Goal: Transaction & Acquisition: Purchase product/service

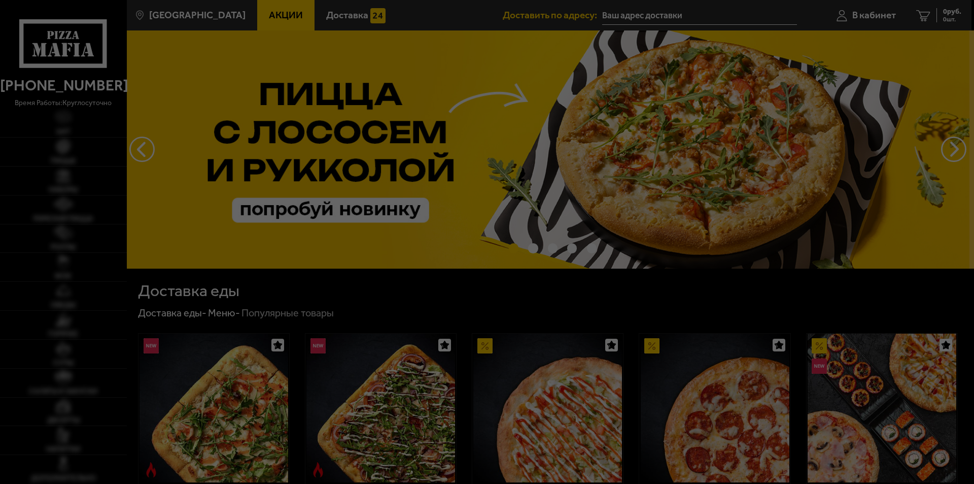
type input "[STREET_ADDRESS]"
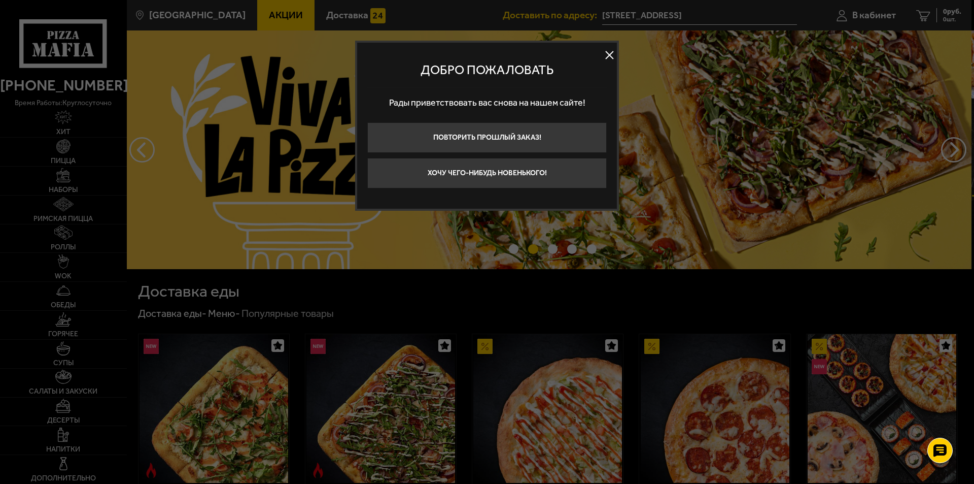
click at [608, 53] on button at bounding box center [609, 55] width 15 height 15
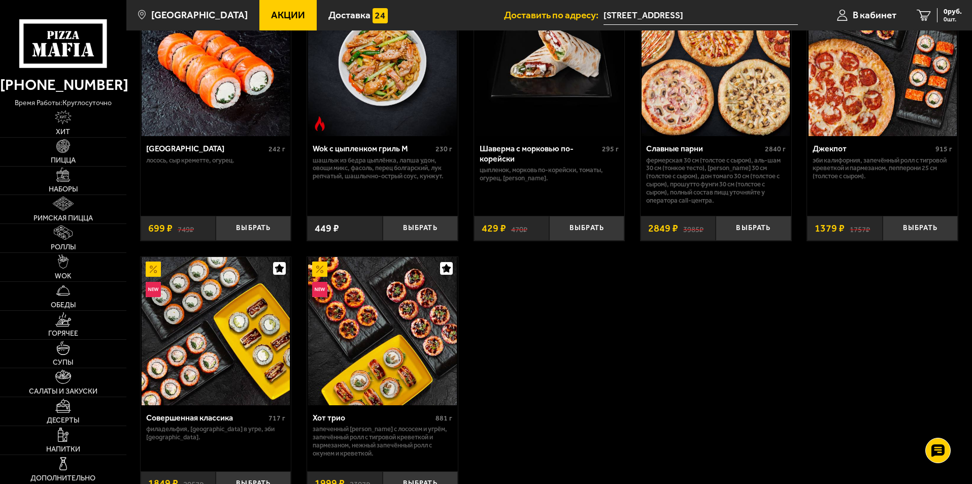
scroll to position [609, 0]
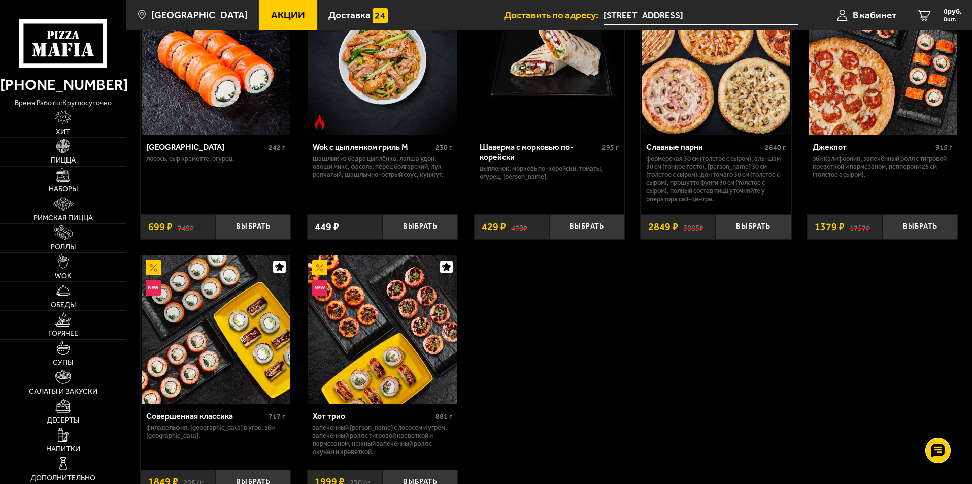
click at [63, 351] on img at bounding box center [63, 347] width 14 height 14
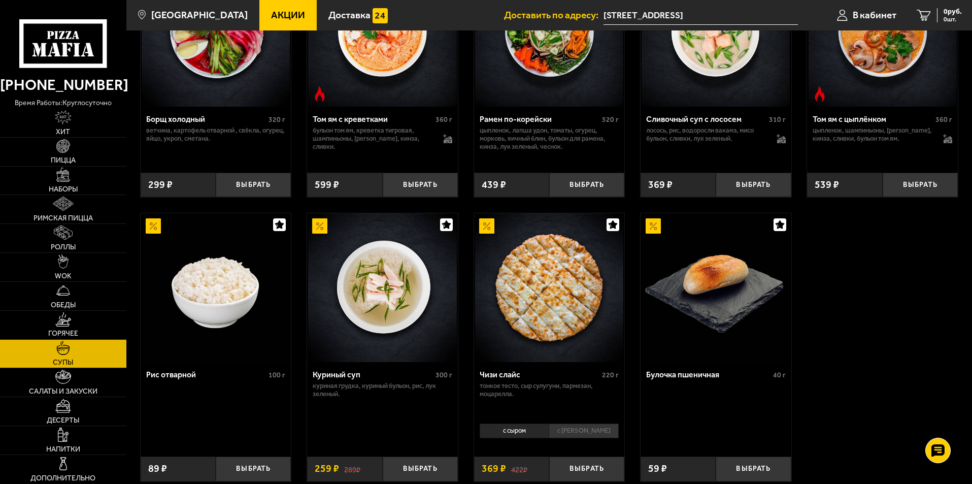
scroll to position [304, 0]
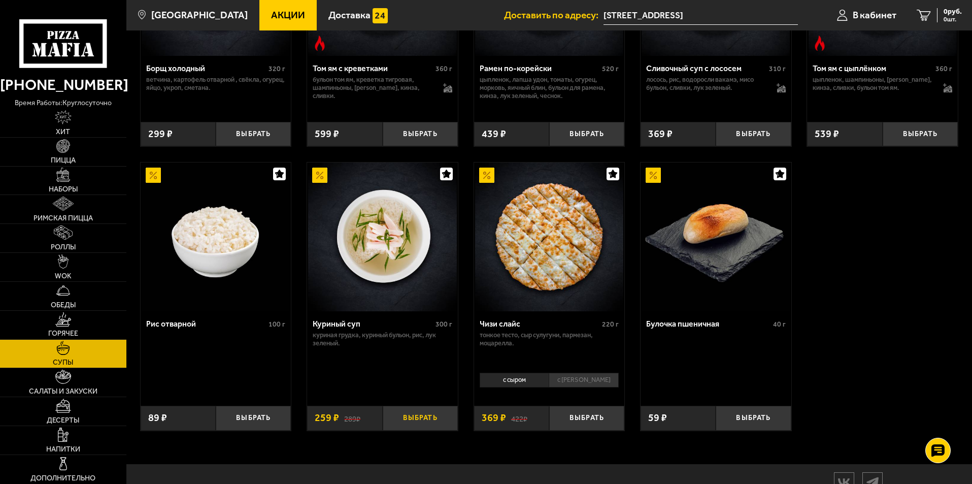
click at [422, 417] on button "Выбрать" at bounding box center [420, 417] width 75 height 25
click at [65, 232] on img at bounding box center [63, 232] width 18 height 14
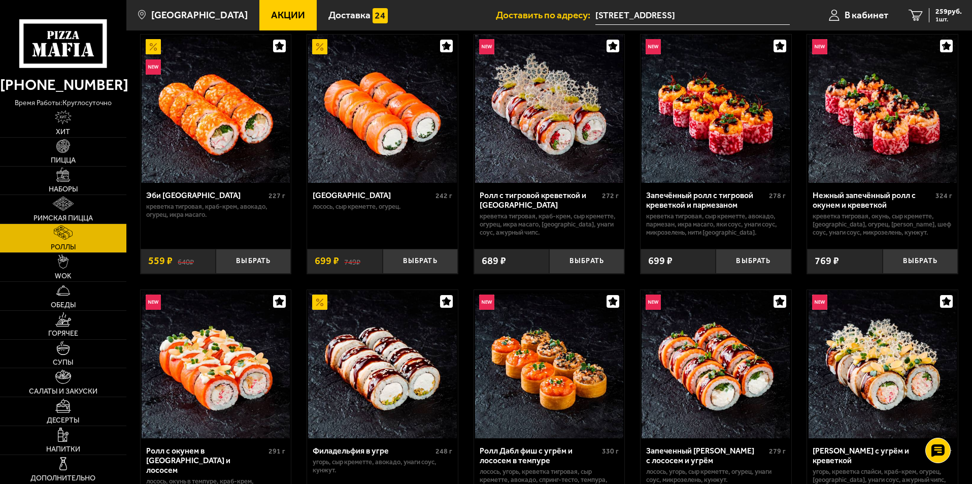
scroll to position [51, 0]
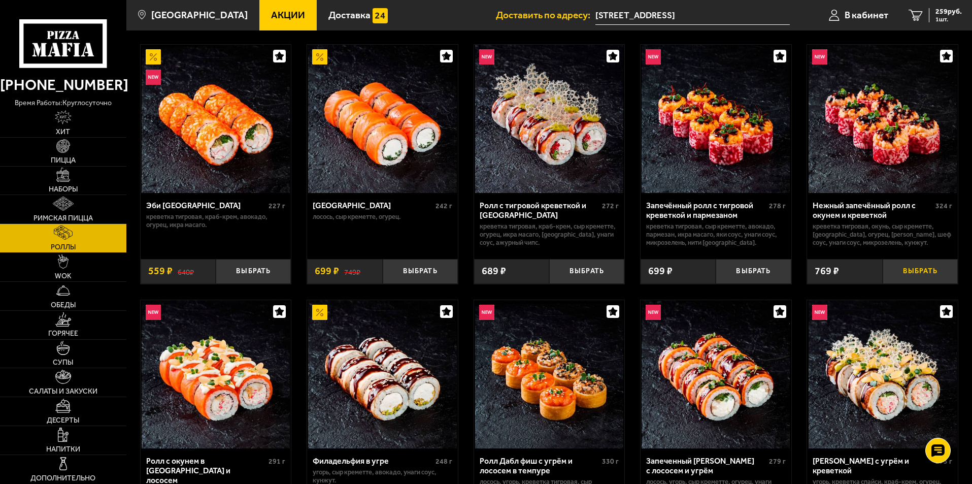
click at [927, 267] on button "Выбрать" at bounding box center [919, 271] width 75 height 25
click at [941, 10] on span "913 руб." at bounding box center [948, 11] width 26 height 7
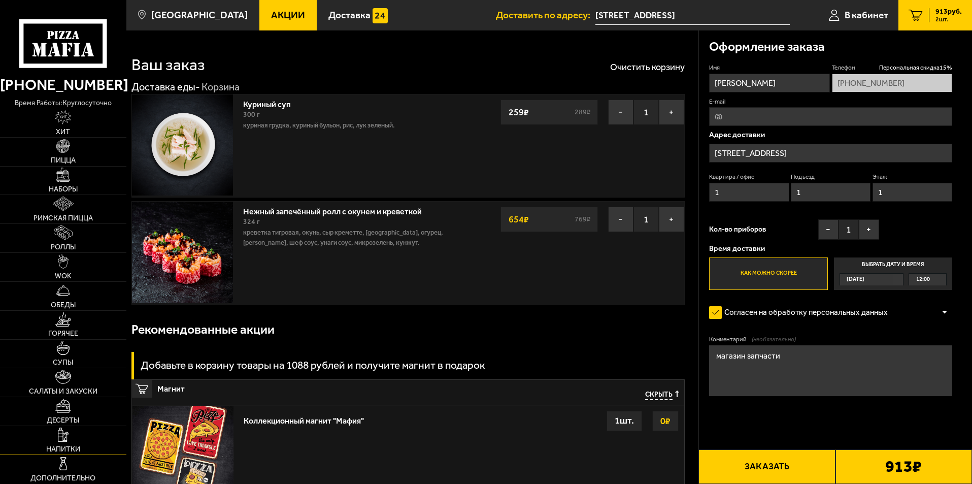
click at [59, 435] on img at bounding box center [63, 434] width 11 height 14
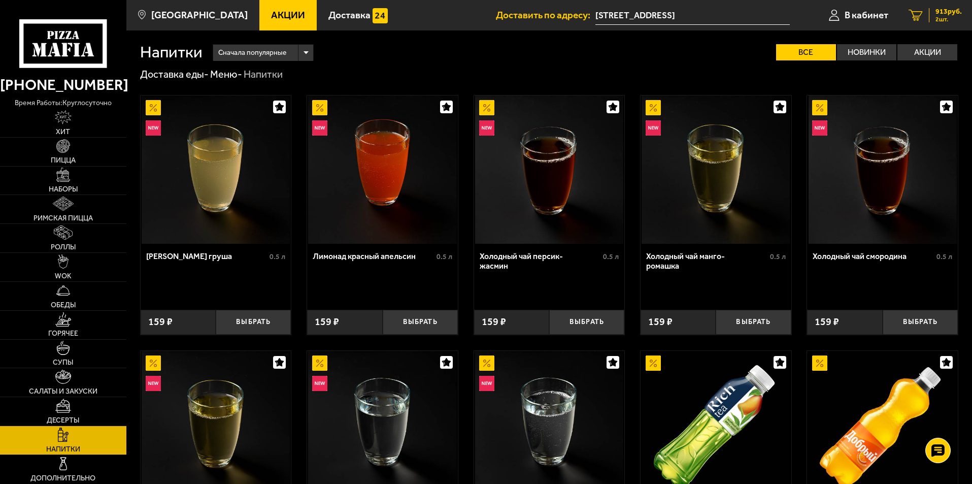
click at [940, 14] on span "913 руб." at bounding box center [948, 11] width 26 height 7
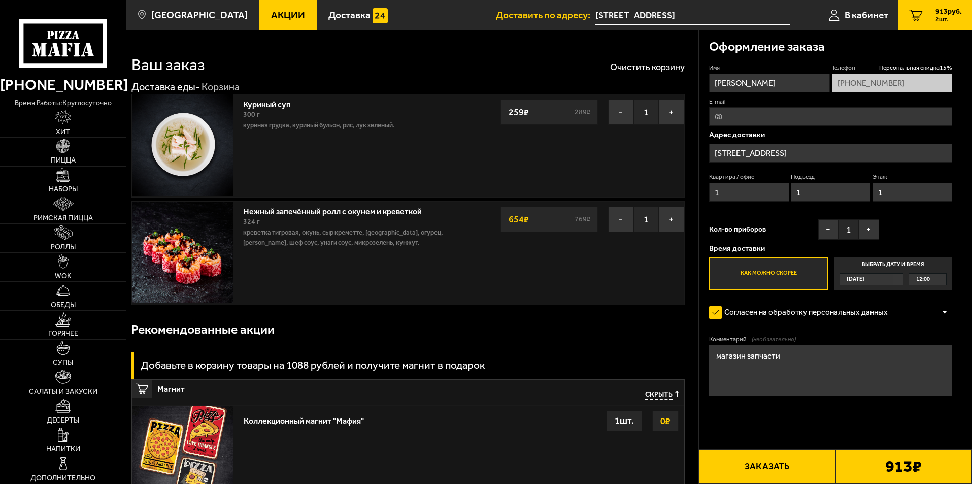
click at [789, 465] on button "Заказать" at bounding box center [766, 466] width 136 height 34
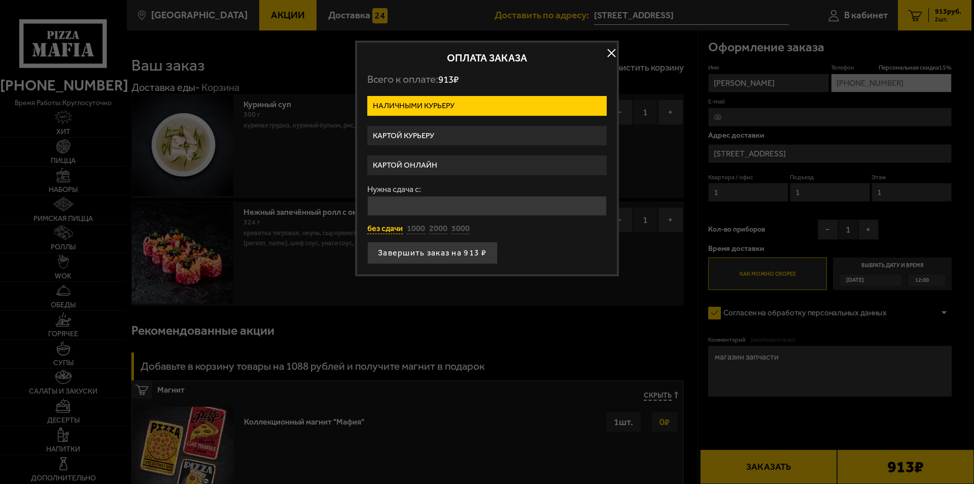
click at [389, 228] on button "без сдачи" at bounding box center [385, 228] width 36 height 11
type input "0"
click at [443, 253] on button "Завершить заказ на 913 ₽" at bounding box center [432, 252] width 130 height 22
